Goal: Information Seeking & Learning: Learn about a topic

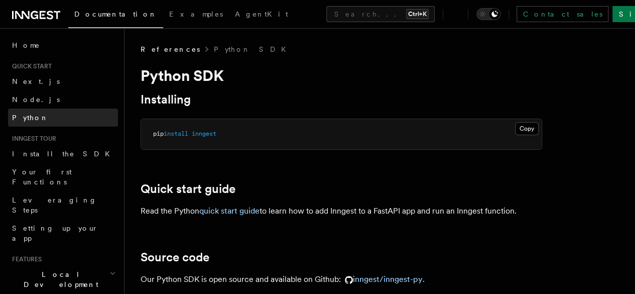
click at [27, 114] on span "Python" at bounding box center [30, 117] width 37 height 8
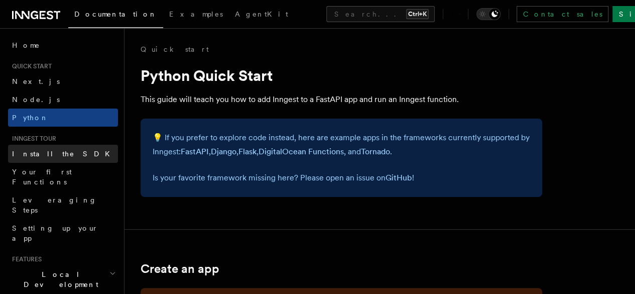
click at [45, 155] on span "Install the SDK" at bounding box center [64, 154] width 104 height 8
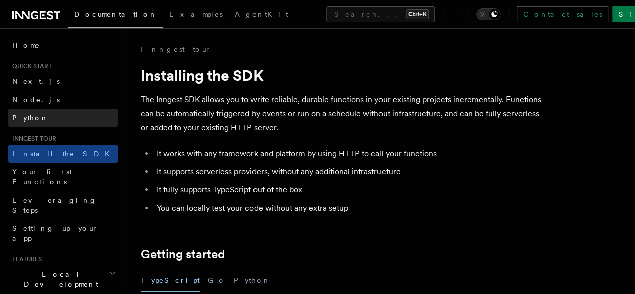
click at [33, 109] on link "Python" at bounding box center [63, 117] width 110 height 18
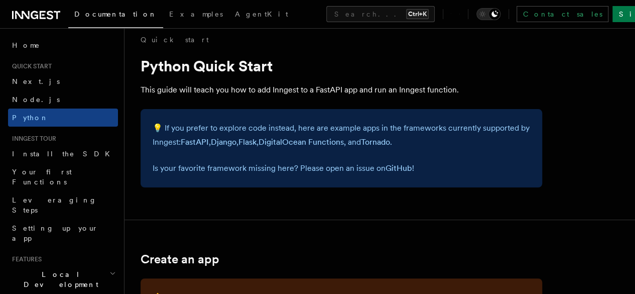
scroll to position [10, 0]
click at [209, 141] on link "FastAPI" at bounding box center [195, 141] width 28 height 10
